Goal: Navigation & Orientation: Find specific page/section

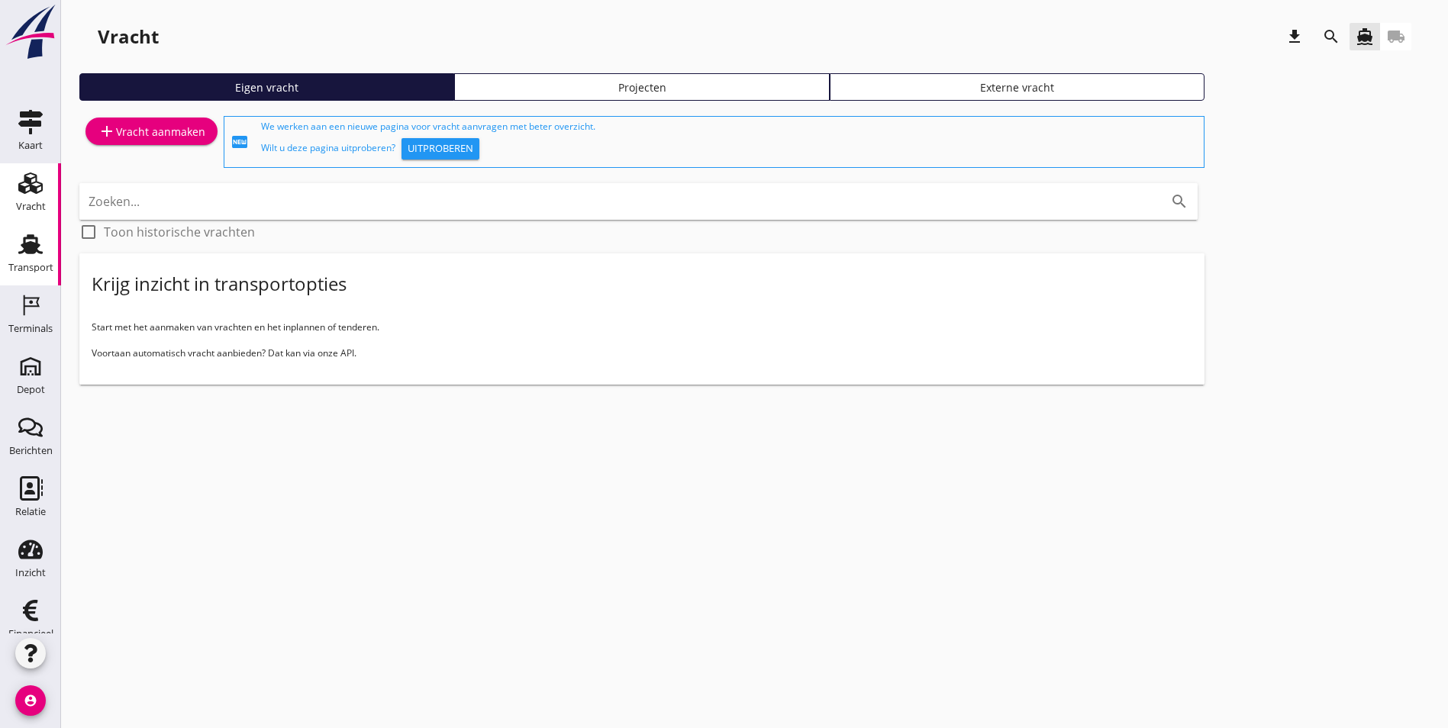
click at [18, 267] on div "Transport" at bounding box center [30, 268] width 45 height 10
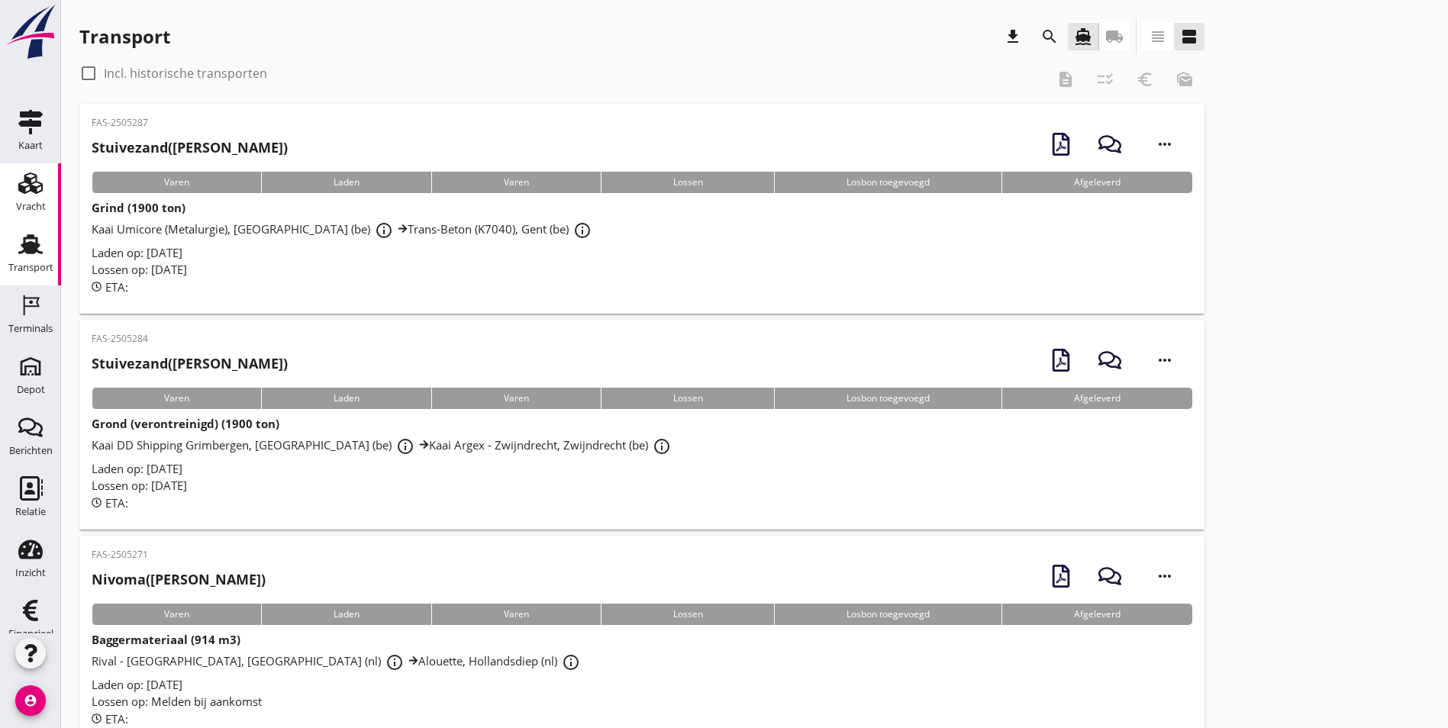
click at [18, 202] on div "Vracht" at bounding box center [31, 206] width 30 height 10
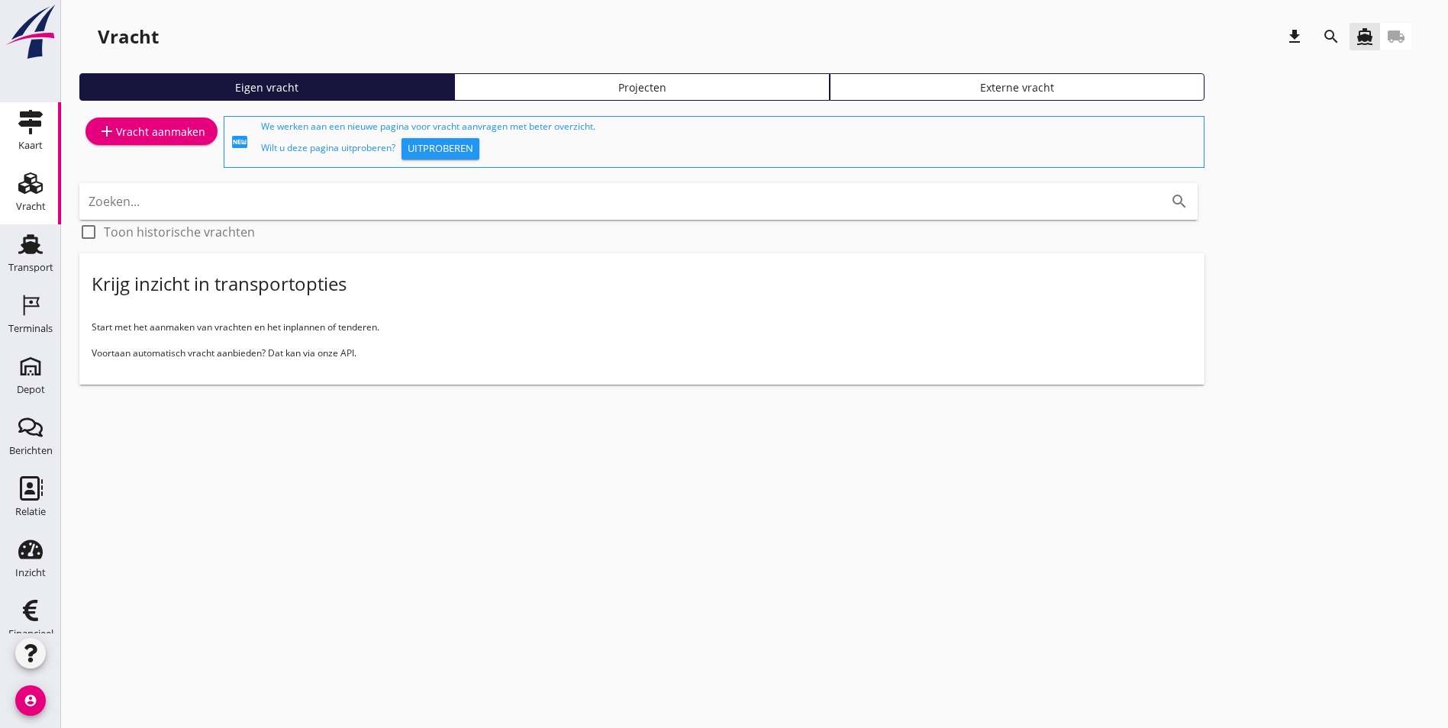
click at [10, 140] on link "Kaart Kaart" at bounding box center [30, 132] width 61 height 61
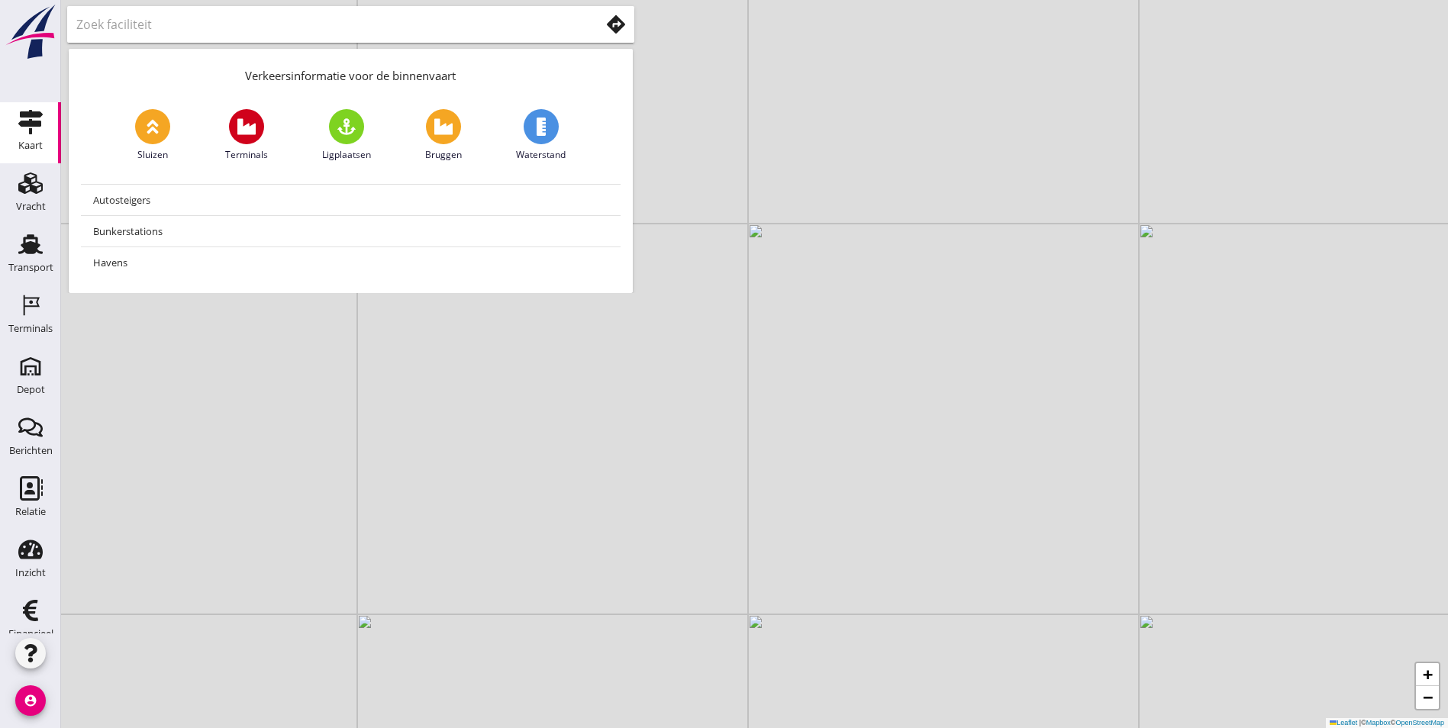
drag, startPoint x: 509, startPoint y: 414, endPoint x: 753, endPoint y: 482, distance: 252.8
click at [753, 482] on div "+ − Leaflet | © Mapbox © OpenStreetMap" at bounding box center [754, 364] width 1387 height 728
drag, startPoint x: 622, startPoint y: 538, endPoint x: 725, endPoint y: 398, distance: 173.6
click at [725, 398] on div "+ − Leaflet | © Mapbox © OpenStreetMap" at bounding box center [754, 364] width 1387 height 728
drag, startPoint x: 611, startPoint y: 553, endPoint x: 679, endPoint y: 437, distance: 134.7
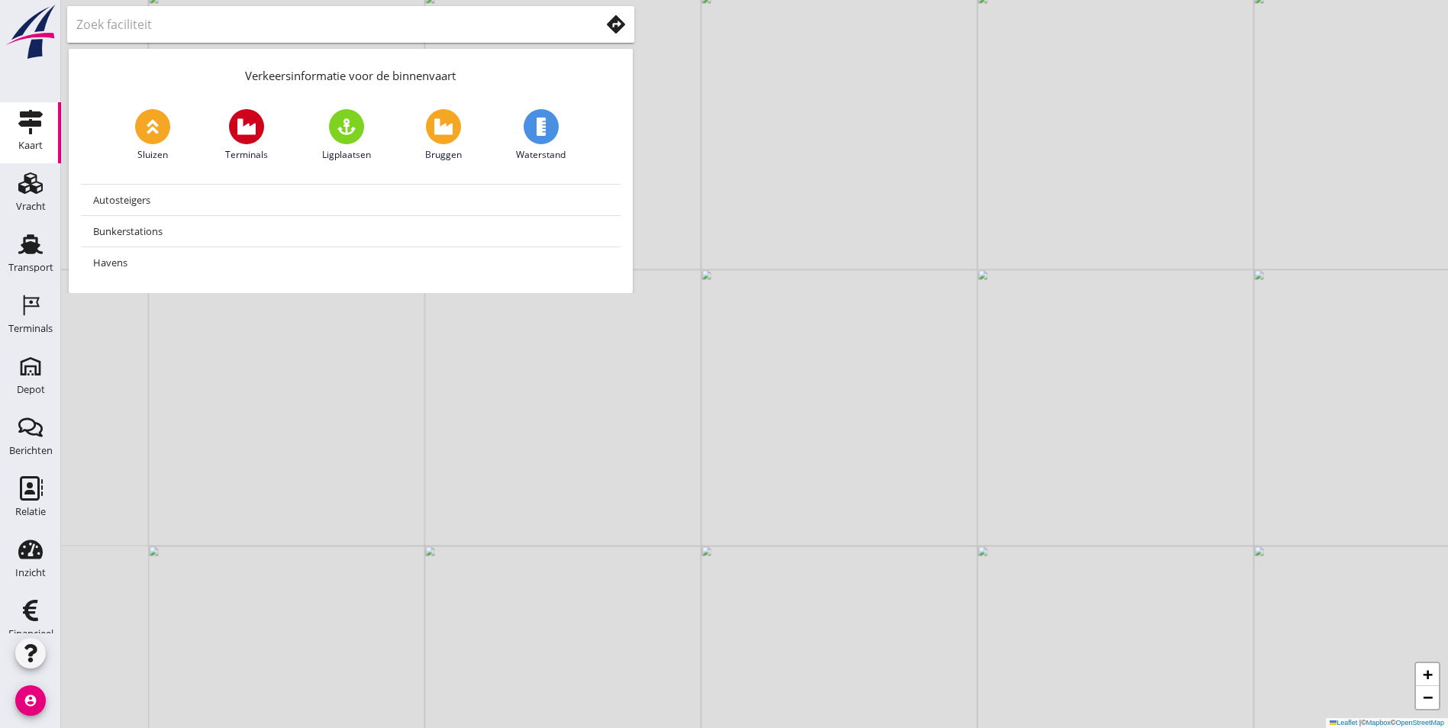
click at [679, 437] on div "+ − Leaflet | © Mapbox © OpenStreetMap" at bounding box center [754, 364] width 1387 height 728
drag, startPoint x: 325, startPoint y: 443, endPoint x: 633, endPoint y: 517, distance: 317.1
click at [634, 519] on div "+ − Leaflet | © Mapbox © OpenStreetMap" at bounding box center [754, 364] width 1387 height 728
drag, startPoint x: 313, startPoint y: 438, endPoint x: 664, endPoint y: 499, distance: 356.4
click at [664, 499] on div "+ − Leaflet | © Mapbox © OpenStreetMap" at bounding box center [754, 364] width 1387 height 728
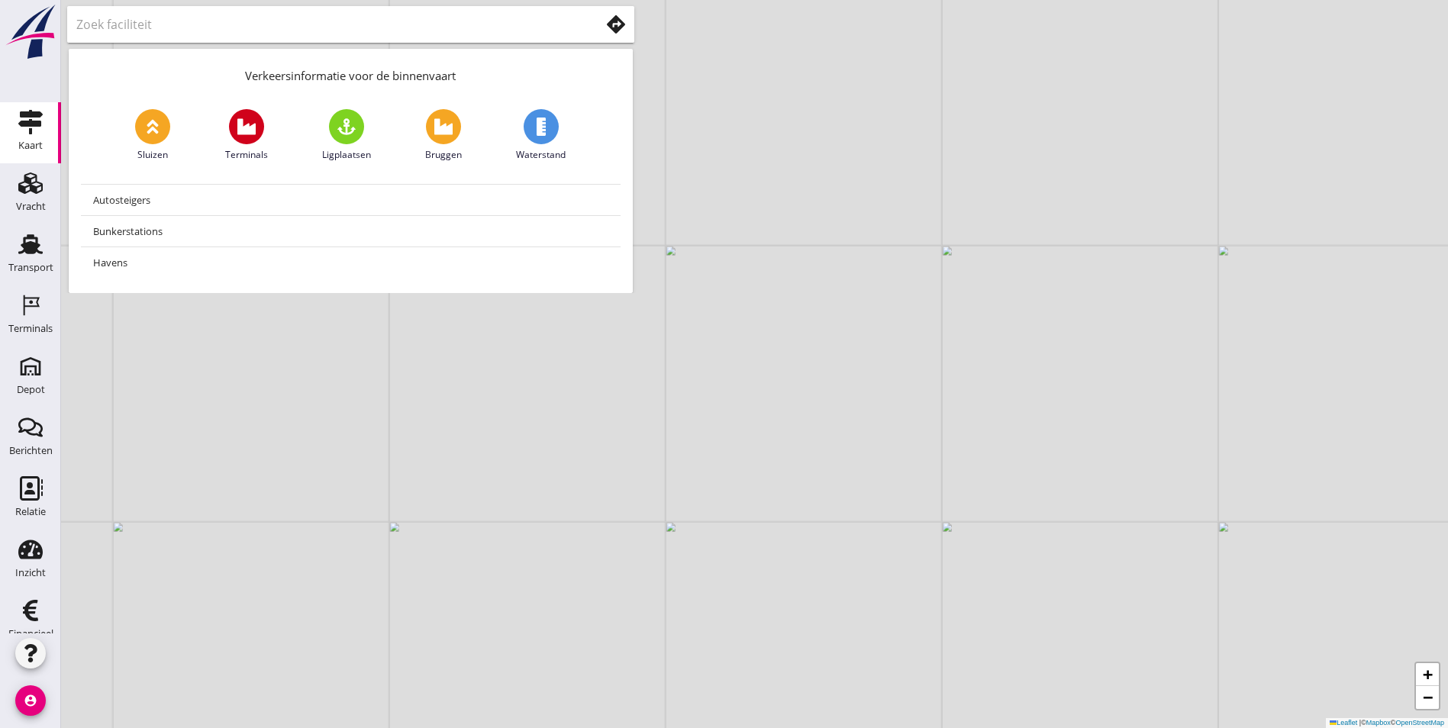
click at [530, 318] on div "+ − Leaflet | © Mapbox © OpenStreetMap" at bounding box center [754, 364] width 1387 height 728
drag, startPoint x: 269, startPoint y: 400, endPoint x: 533, endPoint y: 404, distance: 264.1
click at [533, 404] on div "+ − Leaflet | © Mapbox © OpenStreetMap" at bounding box center [754, 364] width 1387 height 728
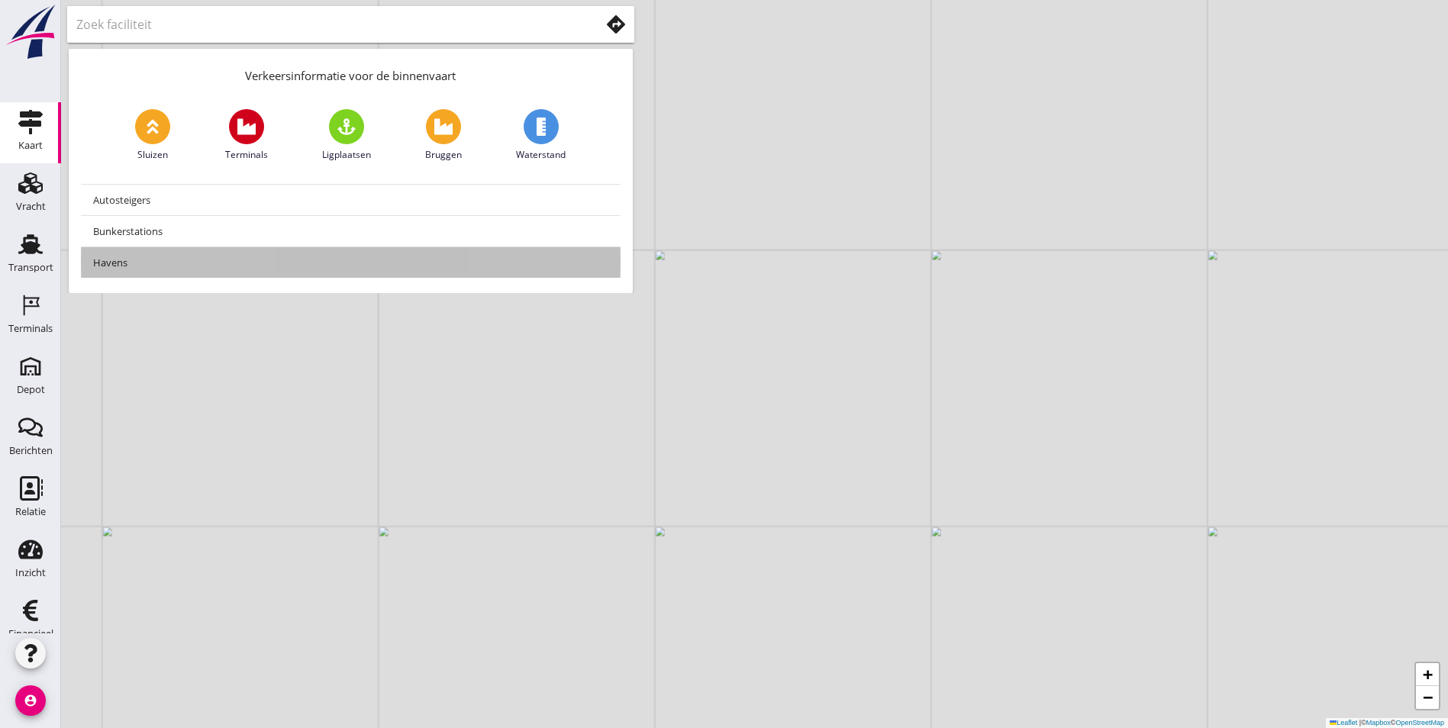
click at [167, 266] on div "Havens" at bounding box center [350, 262] width 515 height 18
type input "Havens"
click at [160, 246] on div "Autosteigers Bunkerstations [GEOGRAPHIC_DATA]" at bounding box center [351, 231] width 540 height 100
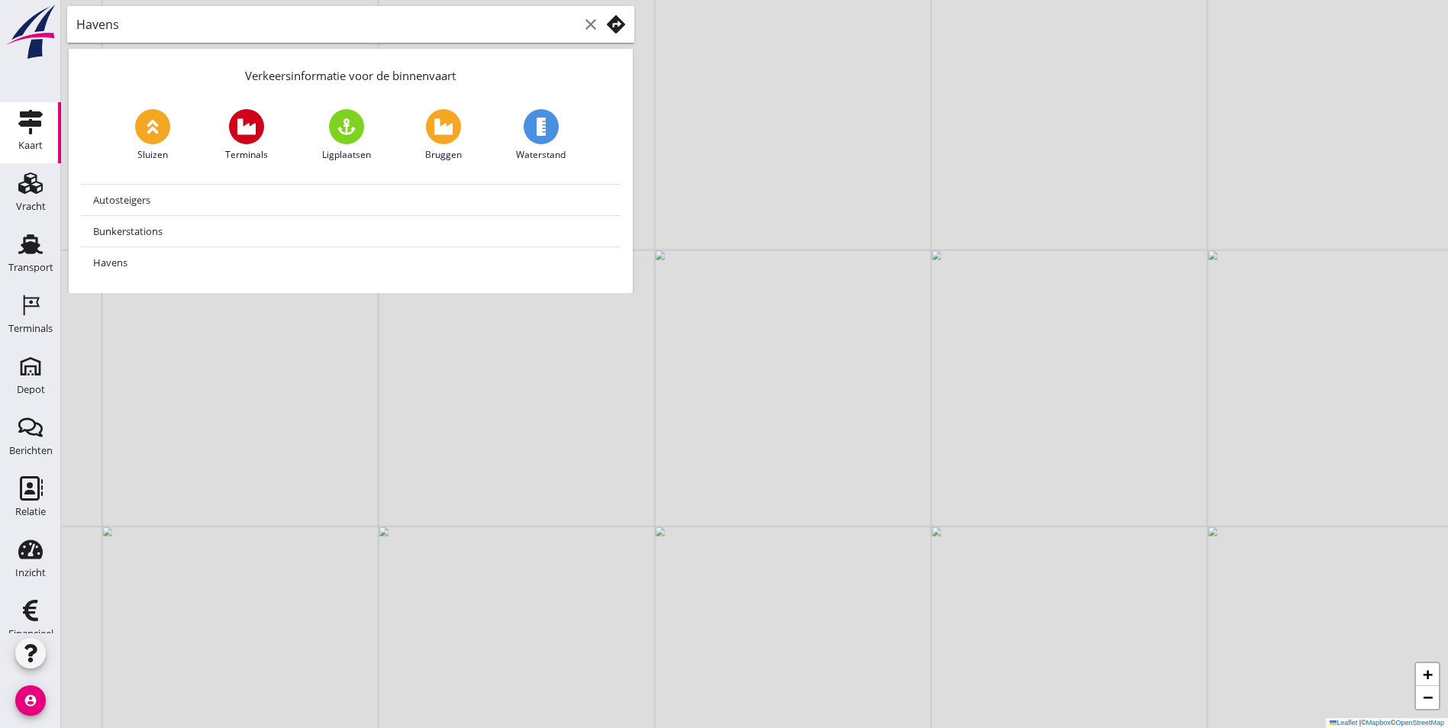
click at [590, 18] on icon "clear" at bounding box center [591, 24] width 18 height 18
drag, startPoint x: 452, startPoint y: 507, endPoint x: 520, endPoint y: 347, distance: 173.4
click at [520, 347] on div "+ − Leaflet | © Mapbox © OpenStreetMap" at bounding box center [754, 364] width 1387 height 728
